Goal: Task Accomplishment & Management: Complete application form

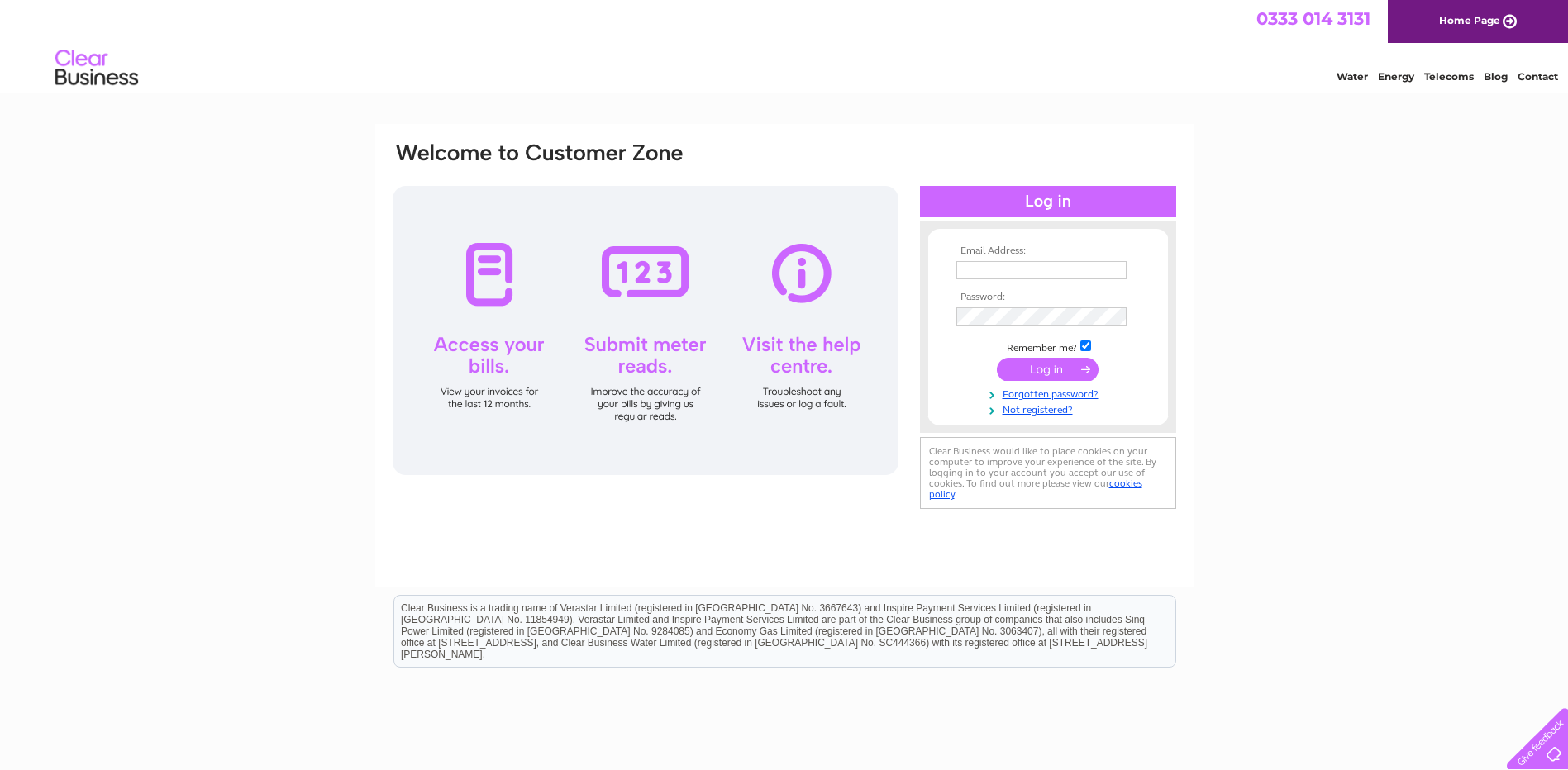
type input "[PERSON_NAME][EMAIL_ADDRESS][DOMAIN_NAME]"
click at [1049, 377] on input "submit" at bounding box center [1047, 369] width 102 height 23
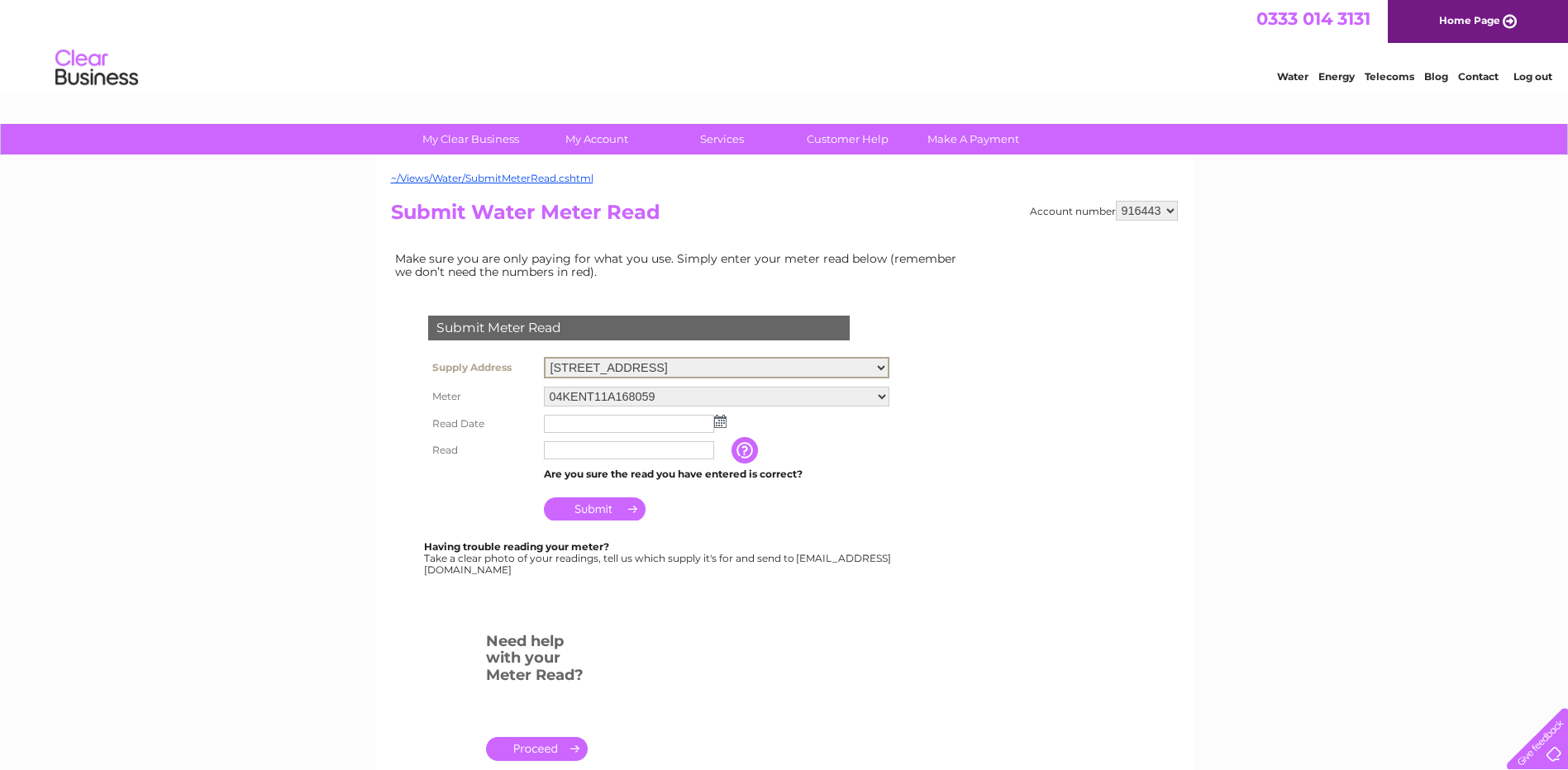
click at [799, 365] on select "Yard, Lochavullin Road, Oban, PA34 4LP Buildings & Yard Store, Scottish Gas Boa…" at bounding box center [716, 367] width 345 height 21
select select "536033"
click at [544, 357] on select "Yard, Lochavullin Road, Oban, PA34 4LP Buildings & Yard Store, Scottish Gas Boa…" at bounding box center [716, 367] width 345 height 21
click at [555, 448] on input "text" at bounding box center [629, 448] width 172 height 19
type input "04132"
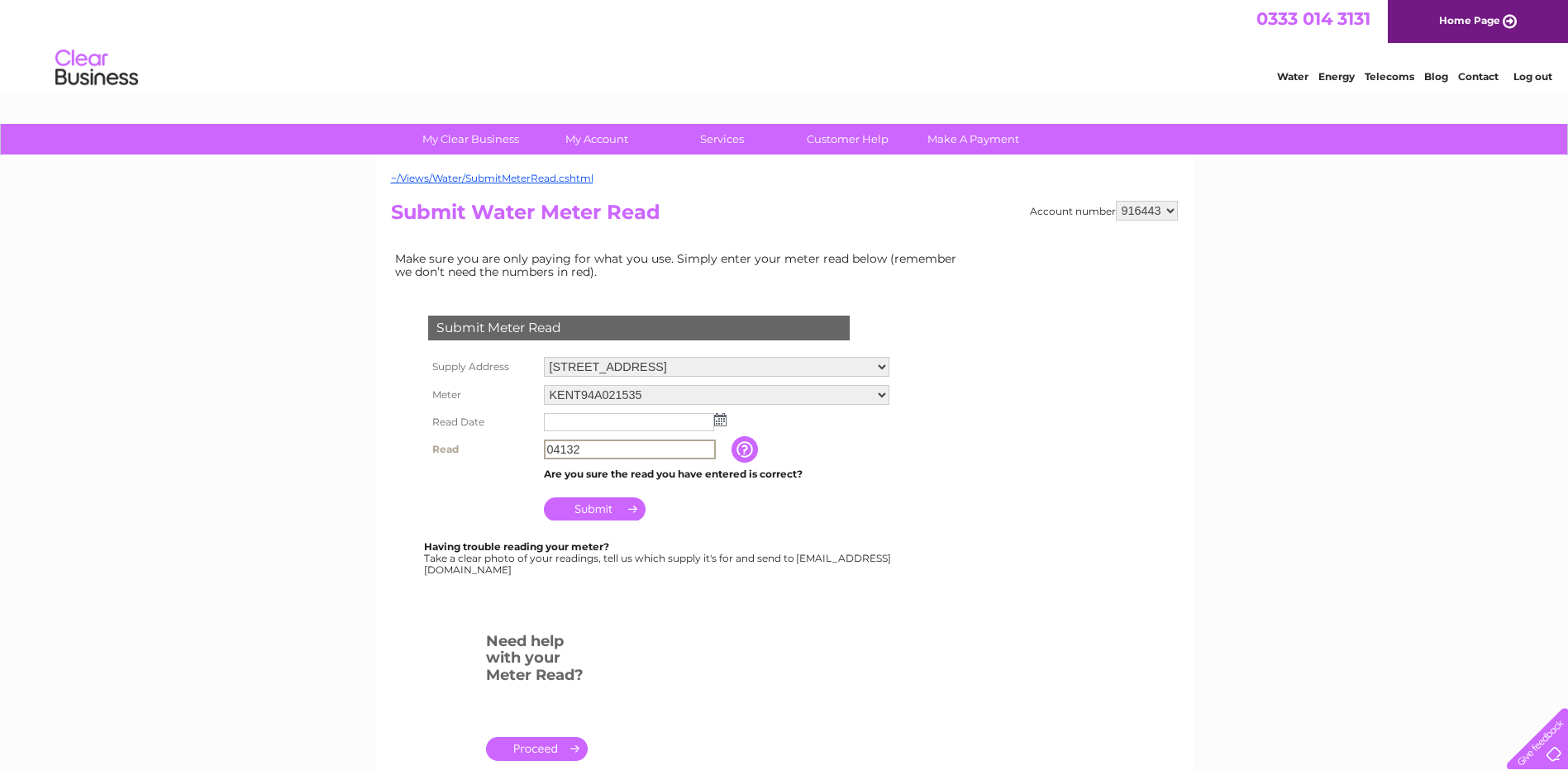
click at [571, 426] on input "text" at bounding box center [628, 421] width 170 height 18
click at [716, 421] on img at bounding box center [721, 420] width 13 height 14
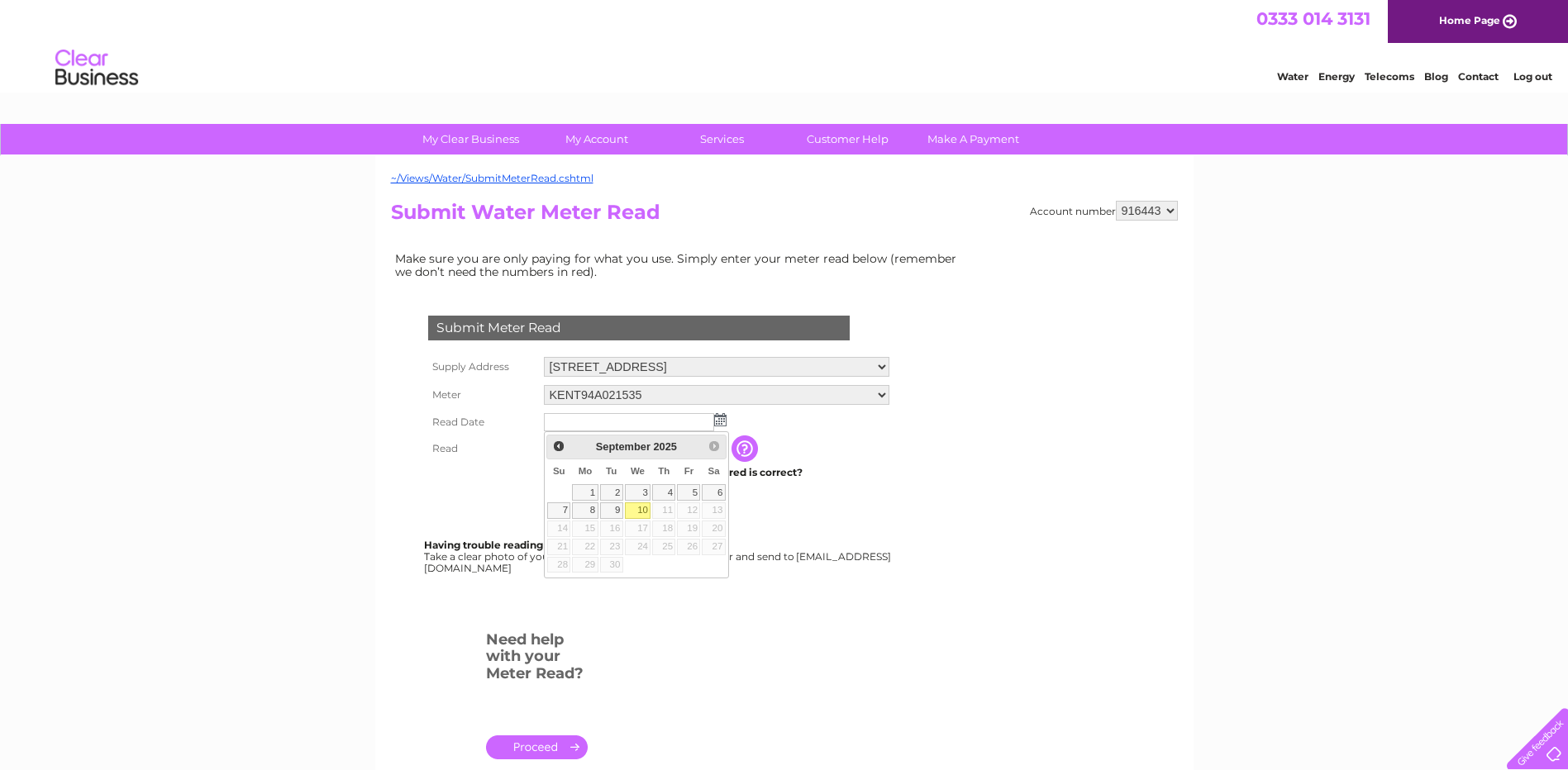
click at [639, 507] on link "10" at bounding box center [638, 511] width 26 height 17
type input "[DATE]"
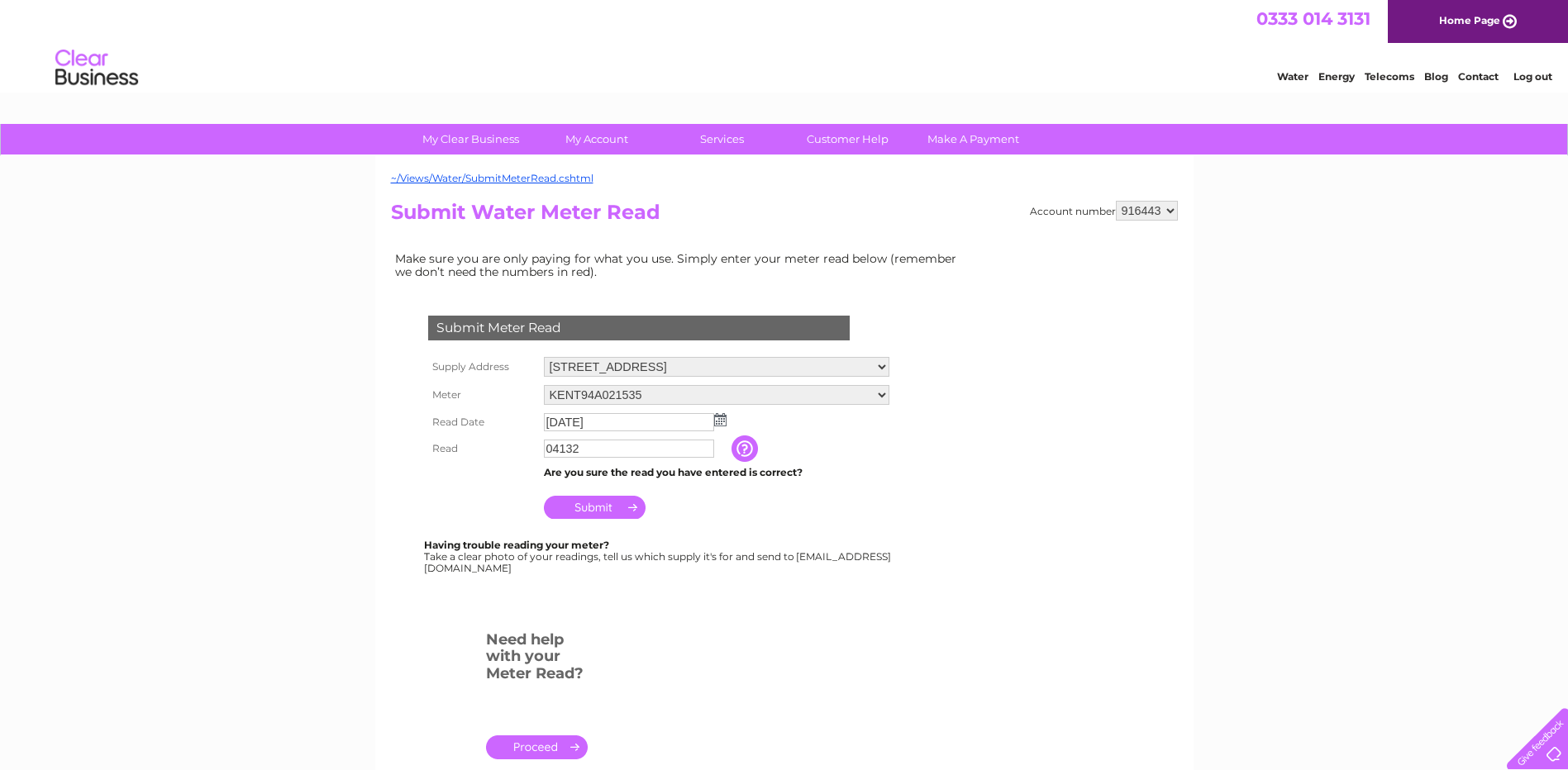
click at [787, 518] on td "Submit" at bounding box center [717, 503] width 354 height 40
click at [618, 506] on input "Submit" at bounding box center [594, 507] width 102 height 23
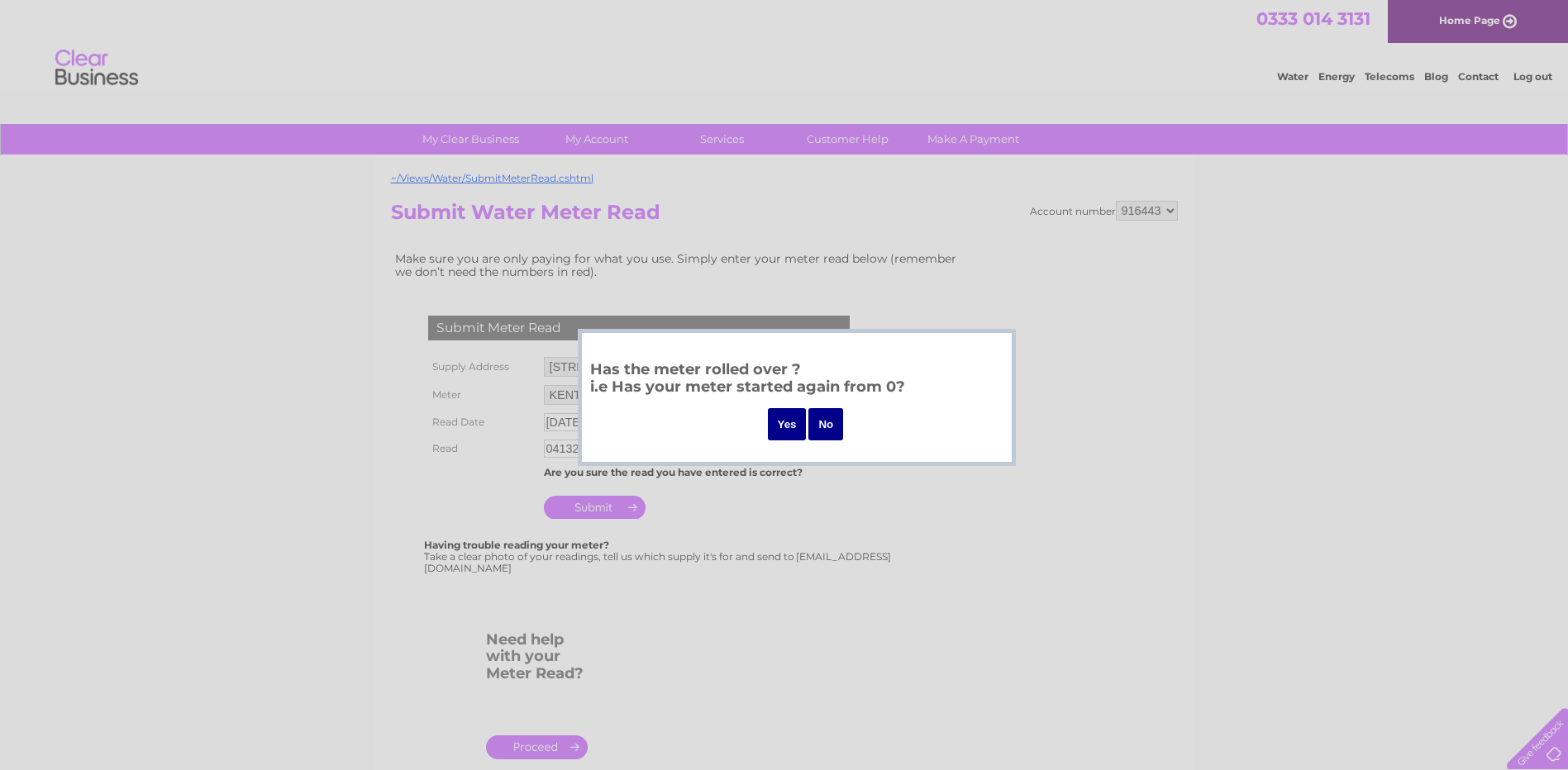
click at [820, 417] on input "No" at bounding box center [825, 424] width 35 height 32
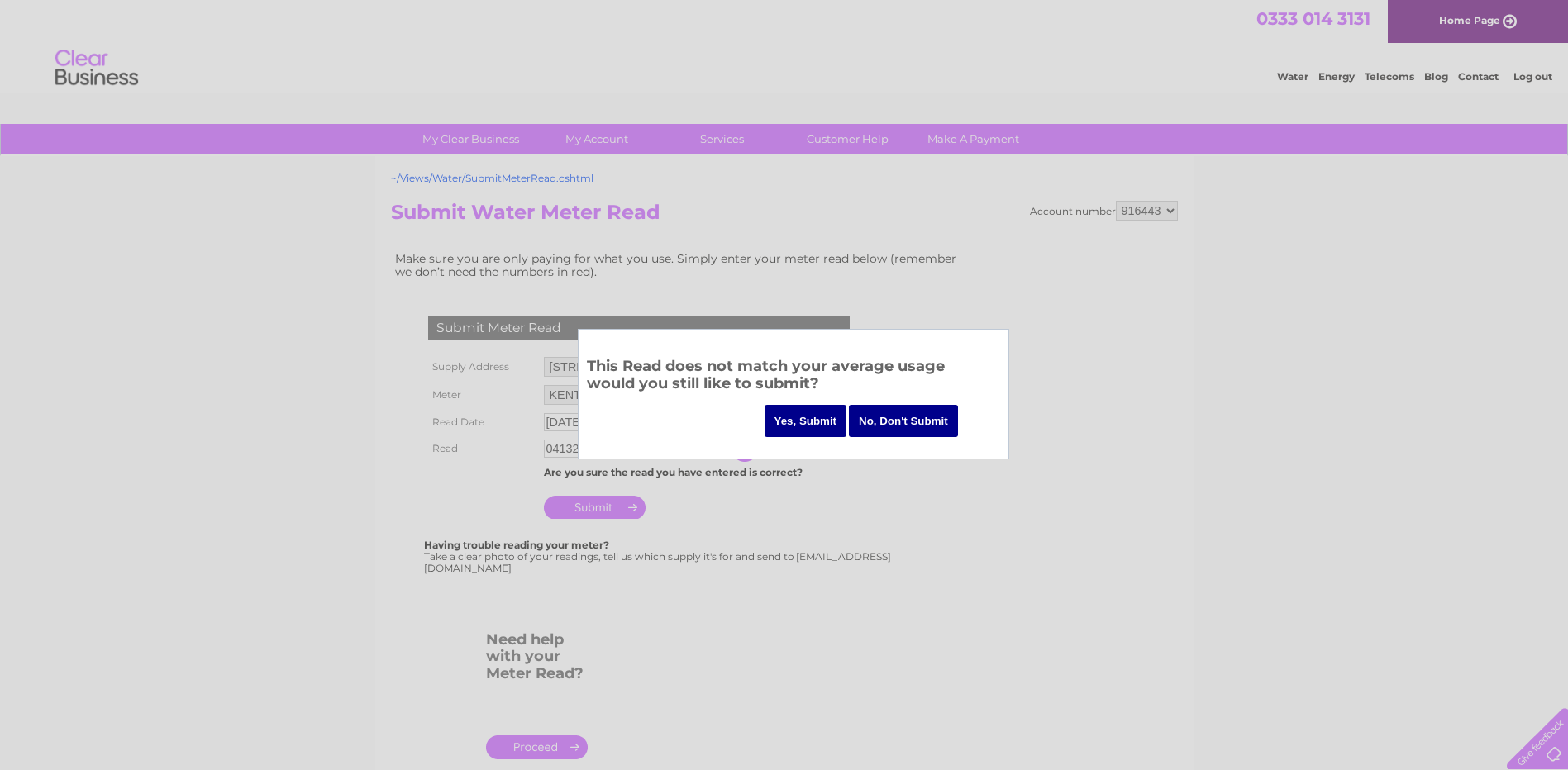
click at [893, 415] on input "No, Don't Submit" at bounding box center [903, 421] width 109 height 32
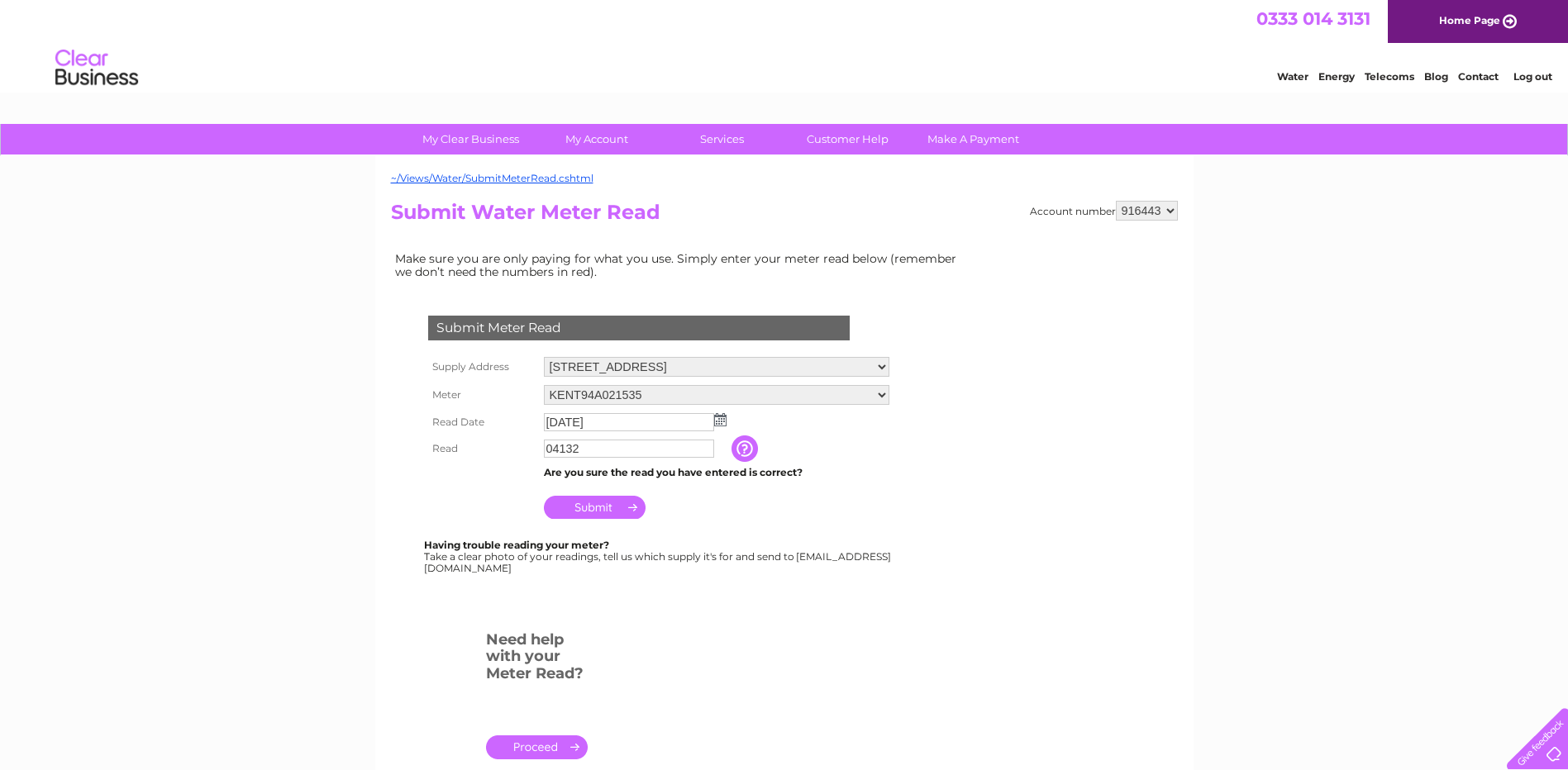
click at [566, 448] on input "04132" at bounding box center [628, 448] width 170 height 18
type input "04732"
click at [625, 512] on input "Submit" at bounding box center [594, 509] width 102 height 23
click at [878, 369] on select "Yard, Lochavullin Road, Oban, PA34 4LP Buildings & Yard Store, Scottish Gas Boa…" at bounding box center [716, 366] width 345 height 19
select select "536028"
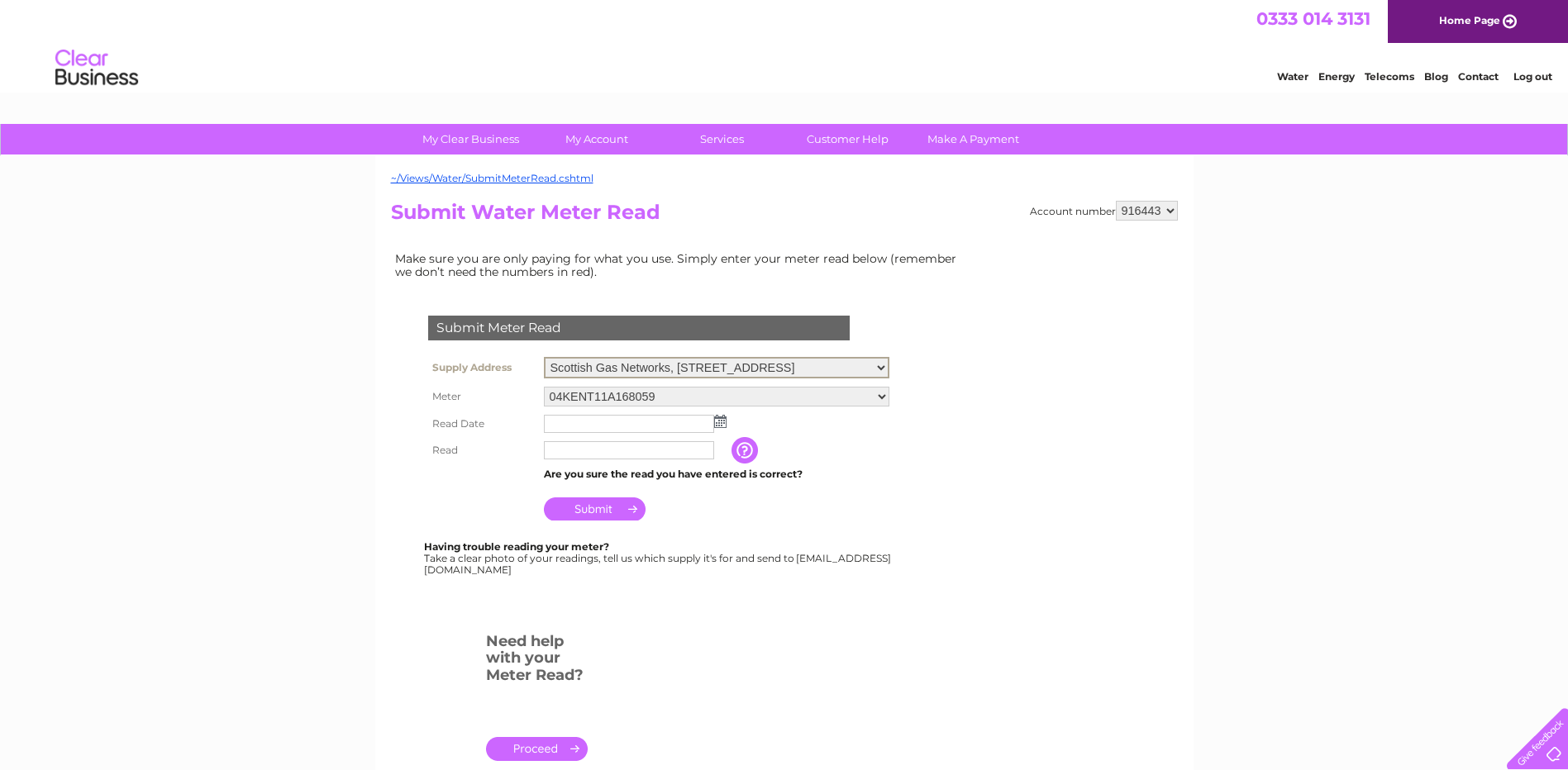
click at [544, 357] on select "Yard, Lochavullin Road, Oban, PA34 4LP Buildings & Yard Store, Scottish Gas Boa…" at bounding box center [716, 367] width 345 height 21
click at [586, 421] on input "text" at bounding box center [629, 422] width 172 height 19
click at [577, 449] on input "text" at bounding box center [628, 449] width 170 height 18
paste input "05847"
type input "05847"
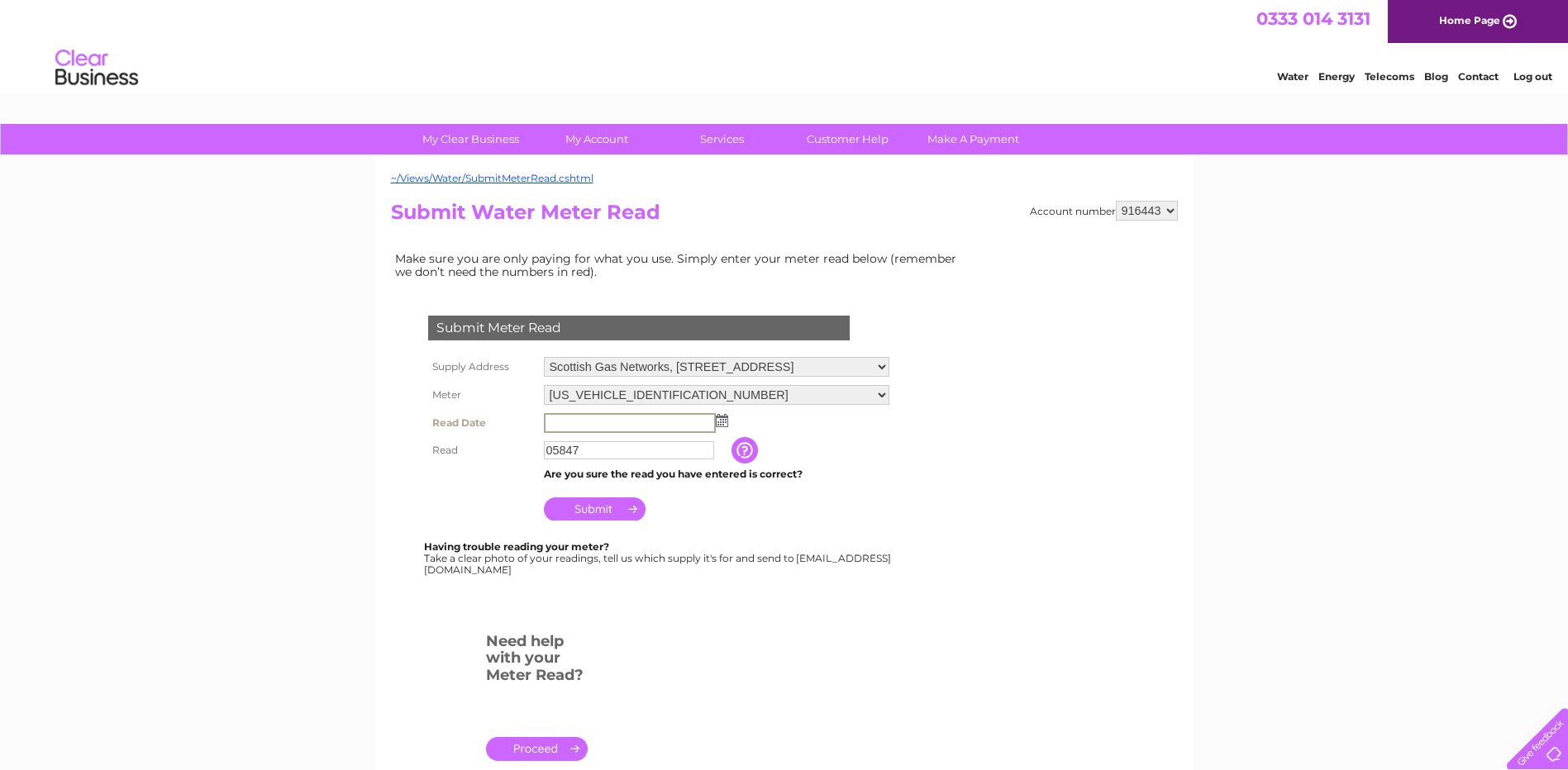
click at [581, 430] on input "text" at bounding box center [629, 422] width 172 height 19
click at [726, 421] on img at bounding box center [721, 421] width 13 height 14
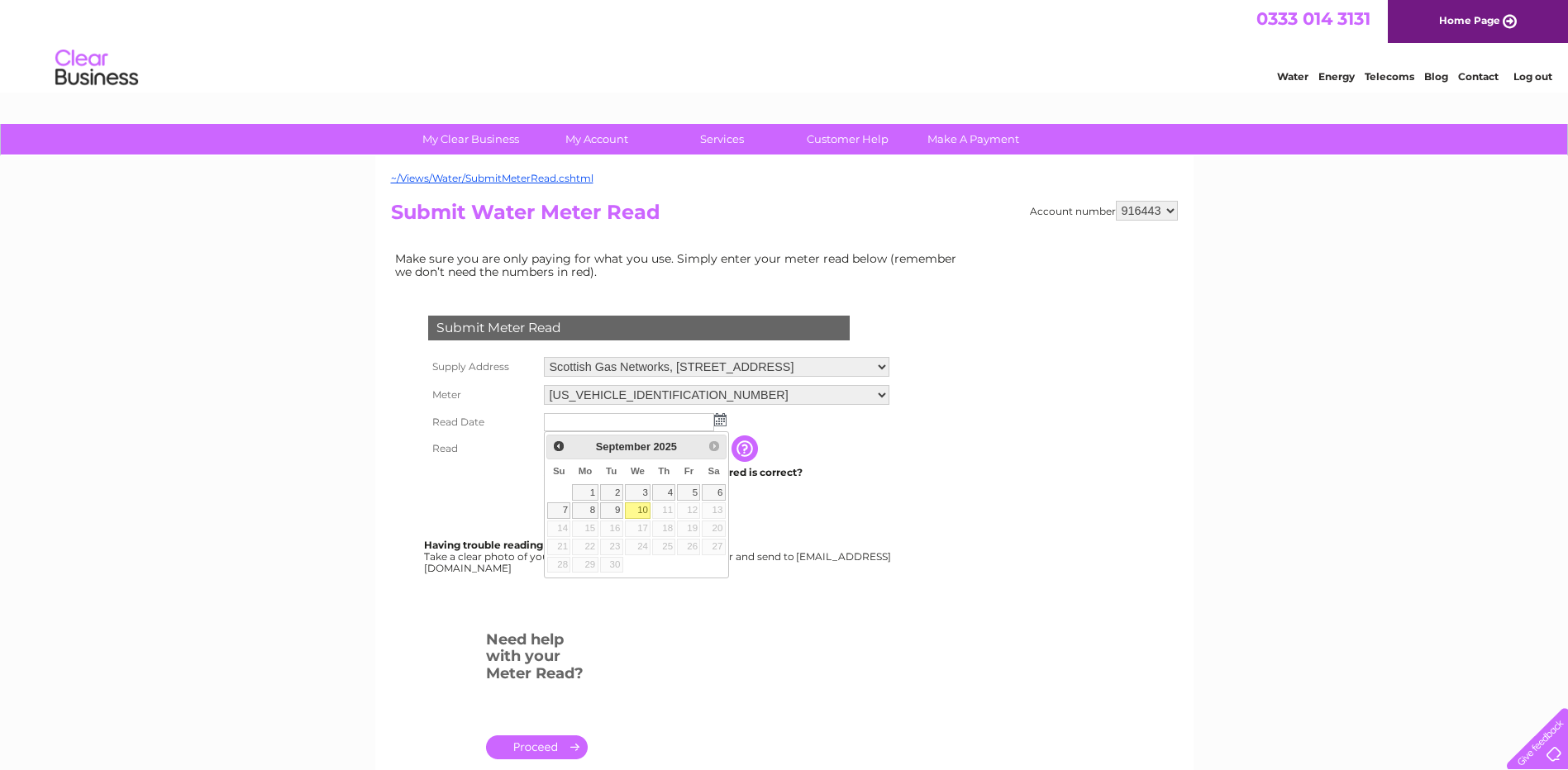
click at [645, 509] on link "10" at bounding box center [638, 511] width 26 height 17
type input "[DATE]"
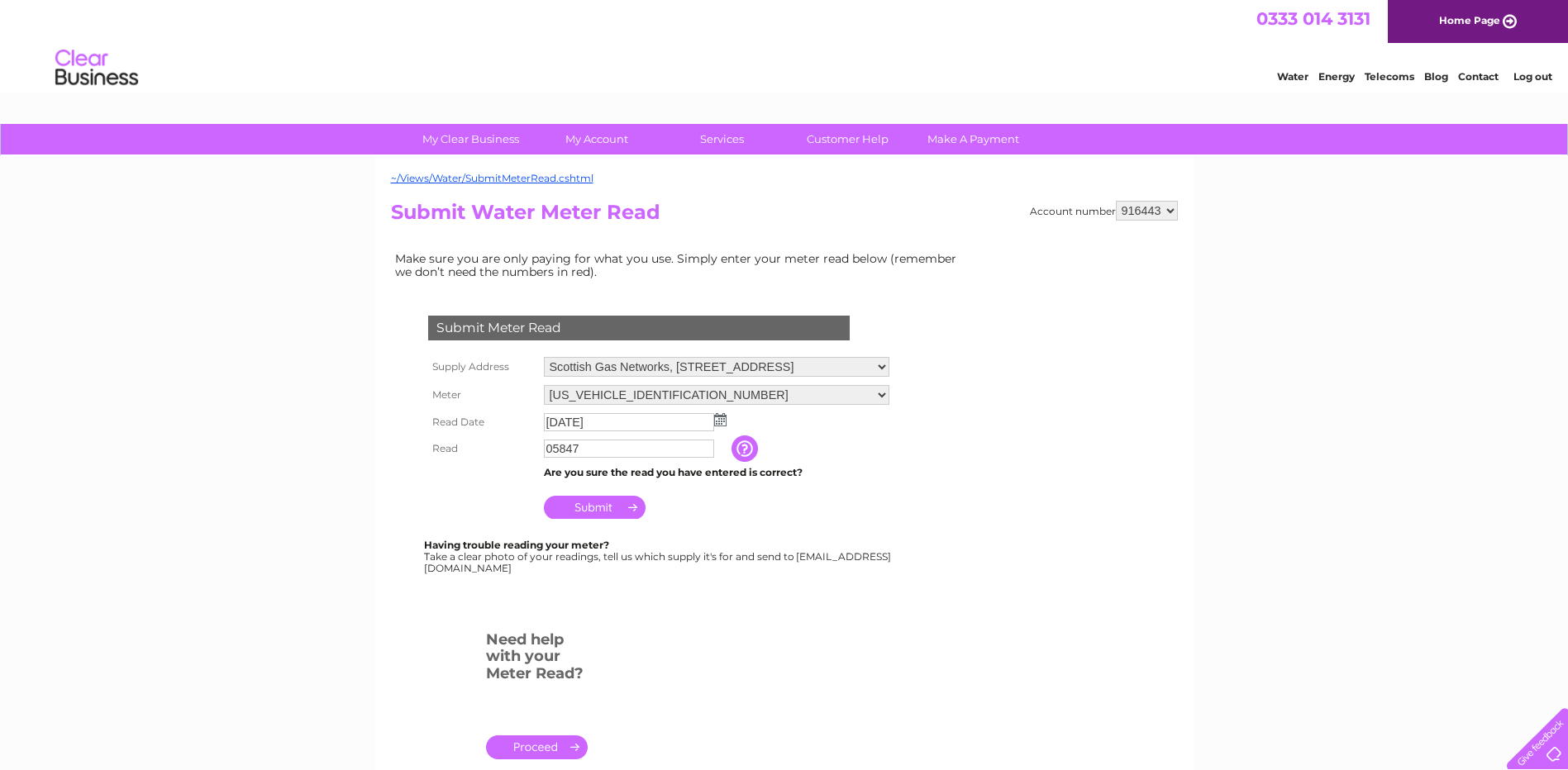
click at [611, 505] on input "Submit" at bounding box center [594, 507] width 102 height 23
